Goal: Check status: Check status

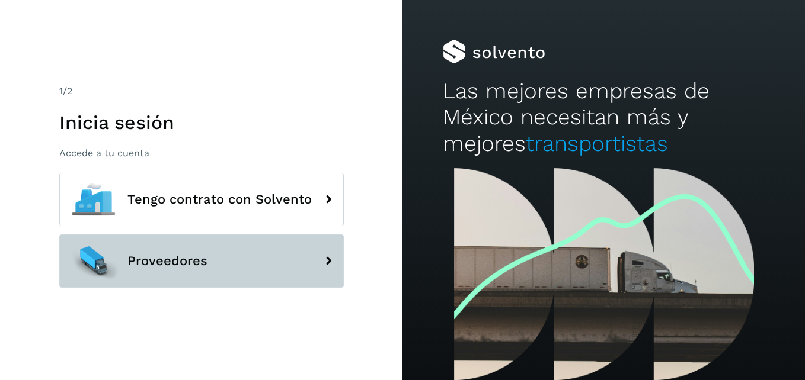
click at [215, 257] on button "Proveedores" at bounding box center [201, 261] width 284 height 53
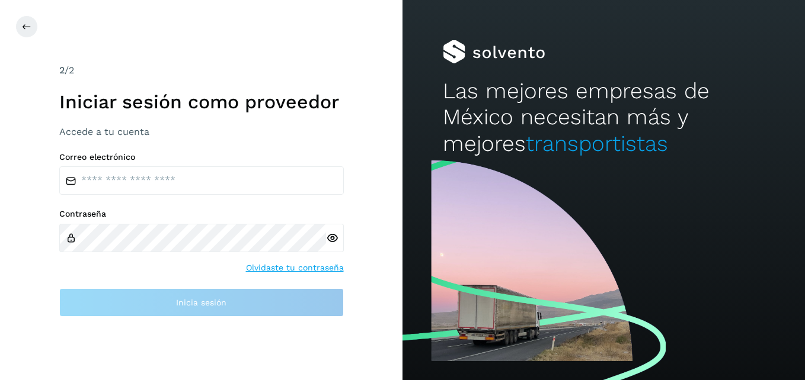
click at [328, 265] on link "Olvidaste tu contraseña" at bounding box center [295, 268] width 98 height 12
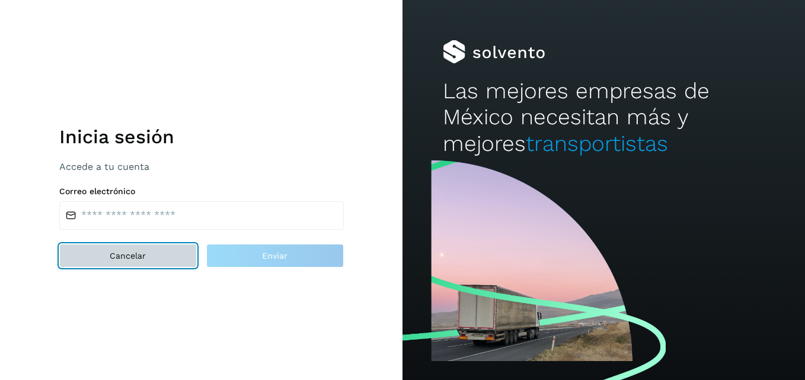
click at [135, 252] on span "Cancelar" at bounding box center [128, 256] width 36 height 8
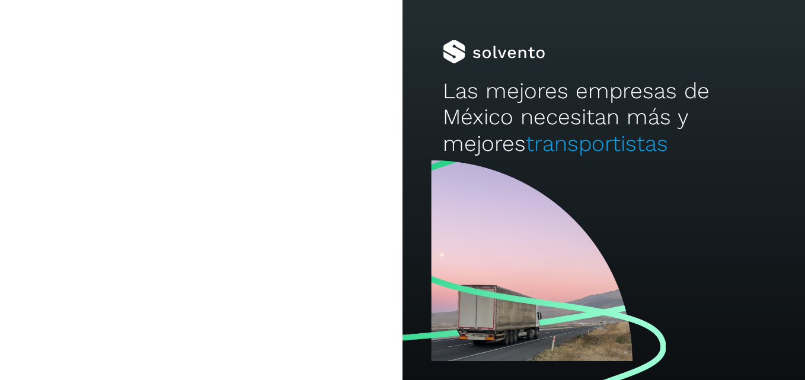
type input "**********"
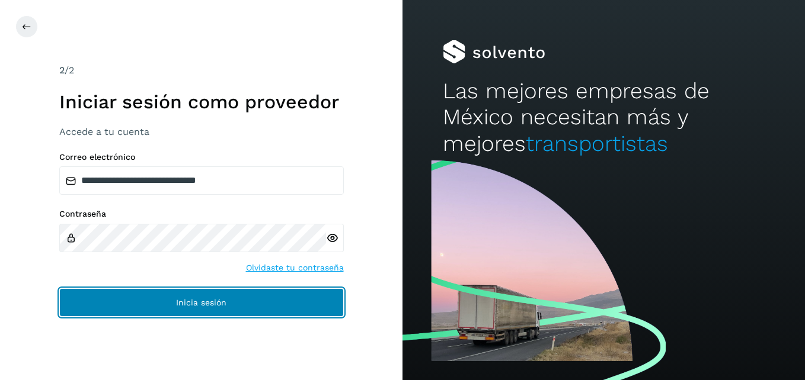
click at [234, 299] on button "Inicia sesión" at bounding box center [201, 303] width 284 height 28
click at [165, 298] on button "Inicia sesión" at bounding box center [201, 303] width 284 height 28
click at [224, 307] on span "Inicia sesión" at bounding box center [201, 303] width 50 height 8
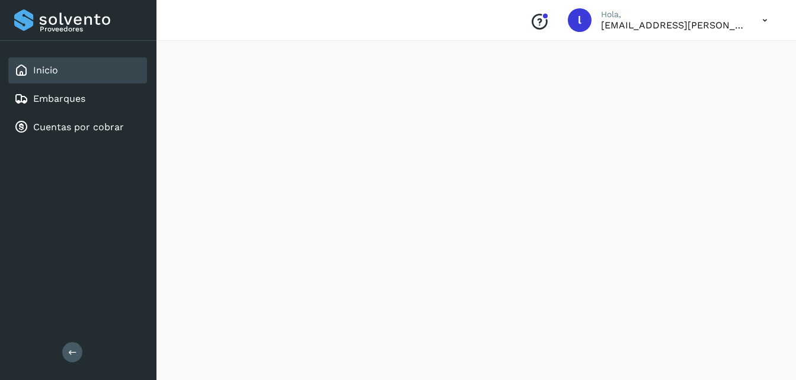
scroll to position [1052, 0]
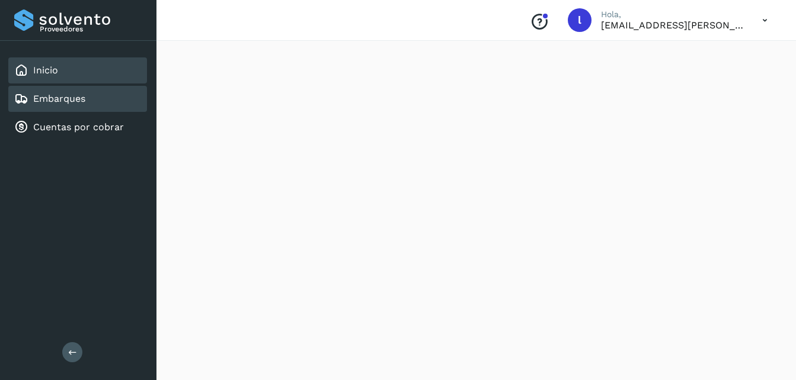
click at [92, 105] on div "Embarques" at bounding box center [77, 99] width 139 height 26
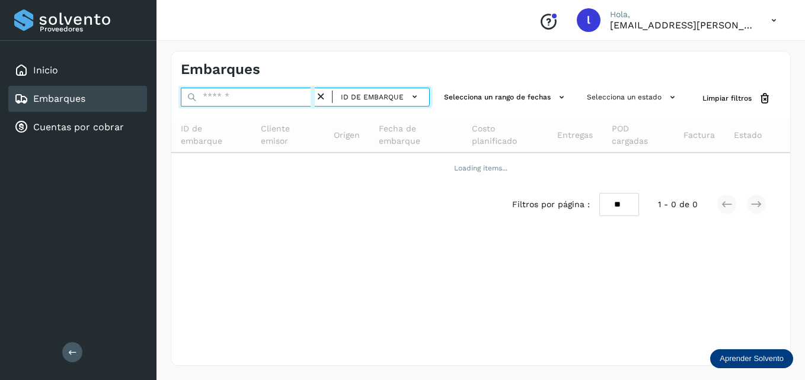
click at [228, 97] on input "text" at bounding box center [248, 97] width 134 height 19
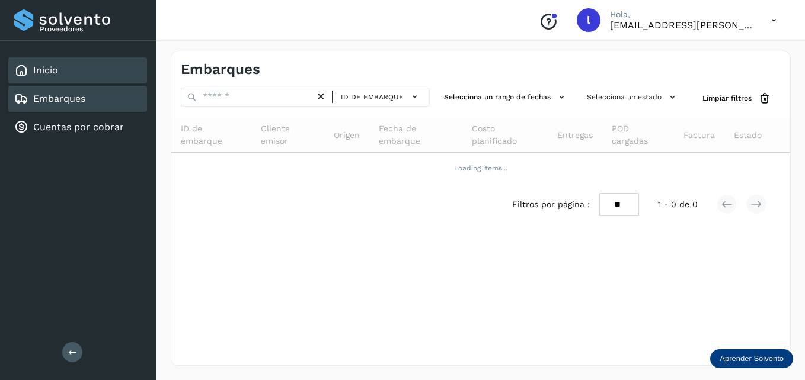
click at [70, 78] on div "Inicio" at bounding box center [77, 70] width 139 height 26
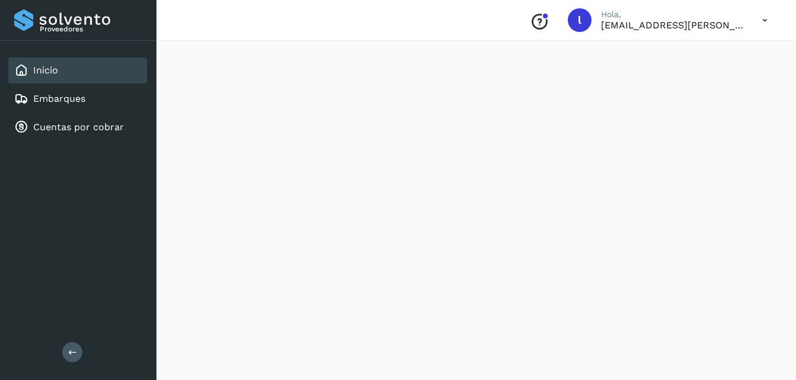
scroll to position [1109, 0]
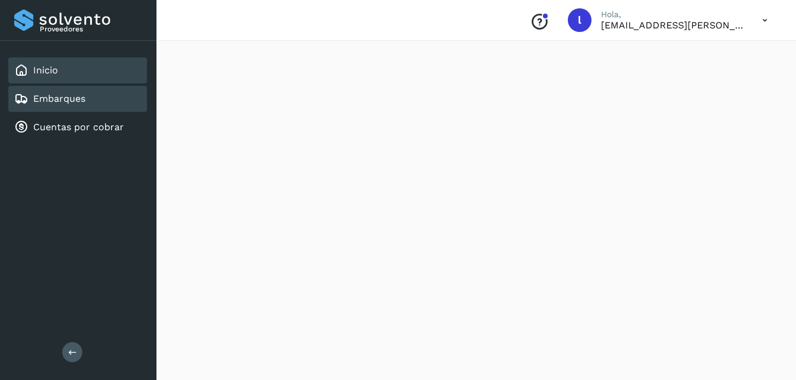
click at [105, 104] on div "Embarques" at bounding box center [77, 99] width 139 height 26
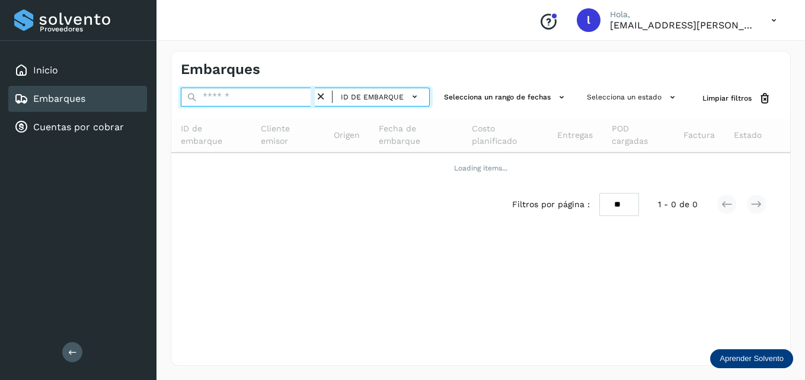
click at [254, 98] on input "text" at bounding box center [248, 97] width 134 height 19
paste input "**********"
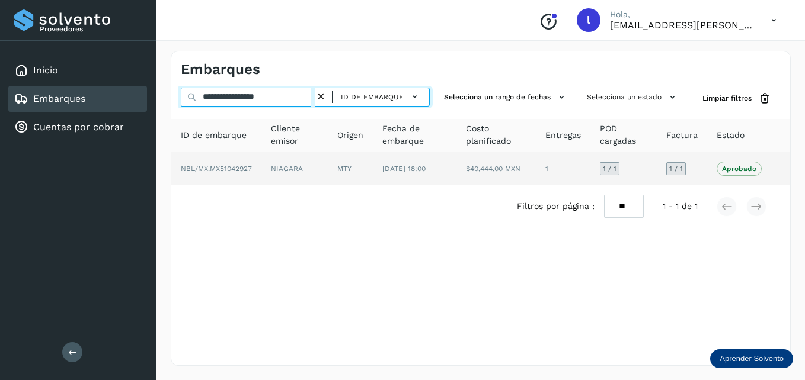
type input "**********"
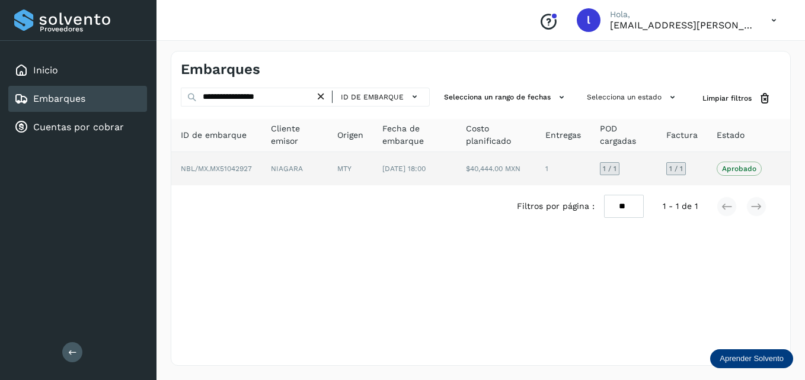
click at [238, 173] on span "NBL/MX.MX51042927" at bounding box center [216, 169] width 71 height 8
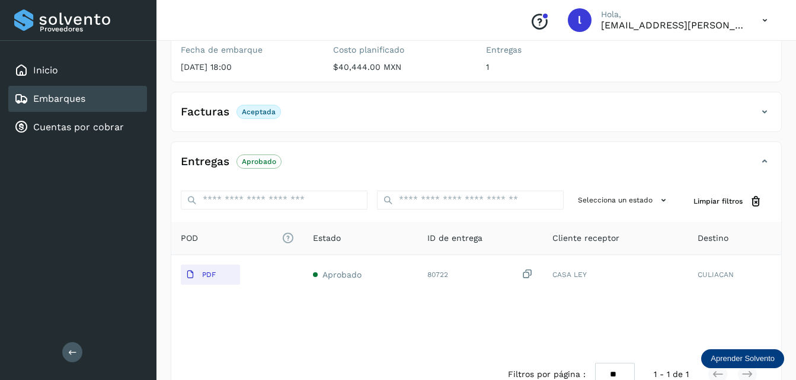
scroll to position [189, 0]
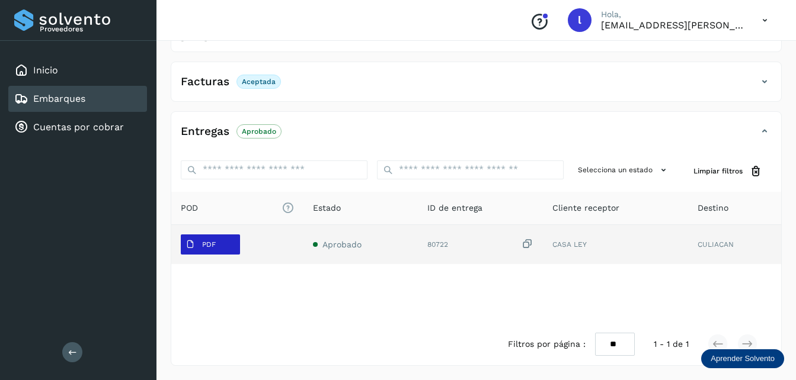
click at [200, 239] on span "PDF" at bounding box center [201, 244] width 40 height 19
click at [197, 247] on span "PDF" at bounding box center [201, 244] width 40 height 19
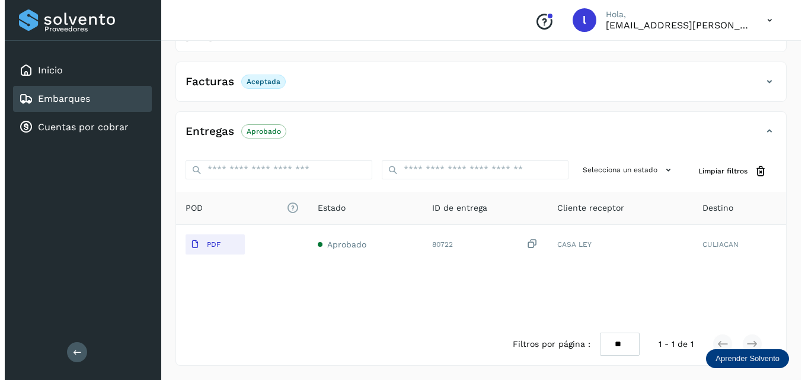
scroll to position [0, 0]
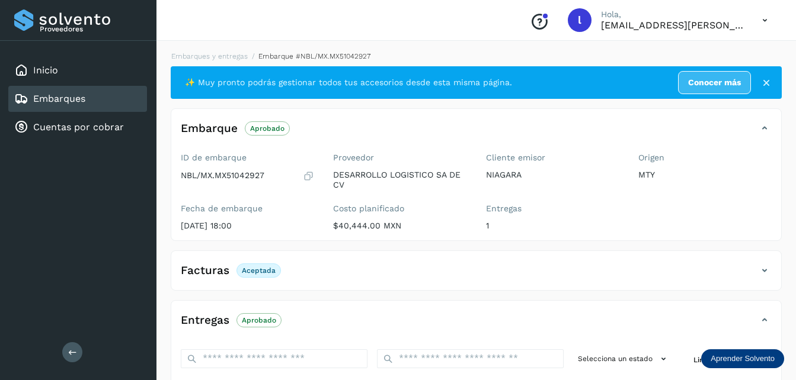
click at [768, 15] on icon at bounding box center [765, 20] width 24 height 24
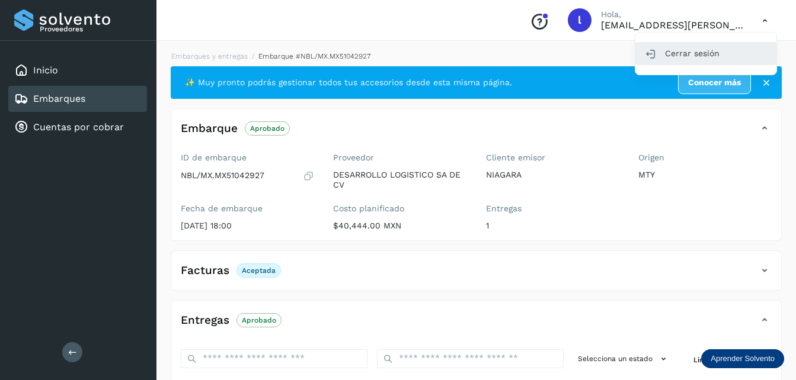
click at [695, 55] on div "Cerrar sesión" at bounding box center [705, 53] width 141 height 23
